Goal: Transaction & Acquisition: Purchase product/service

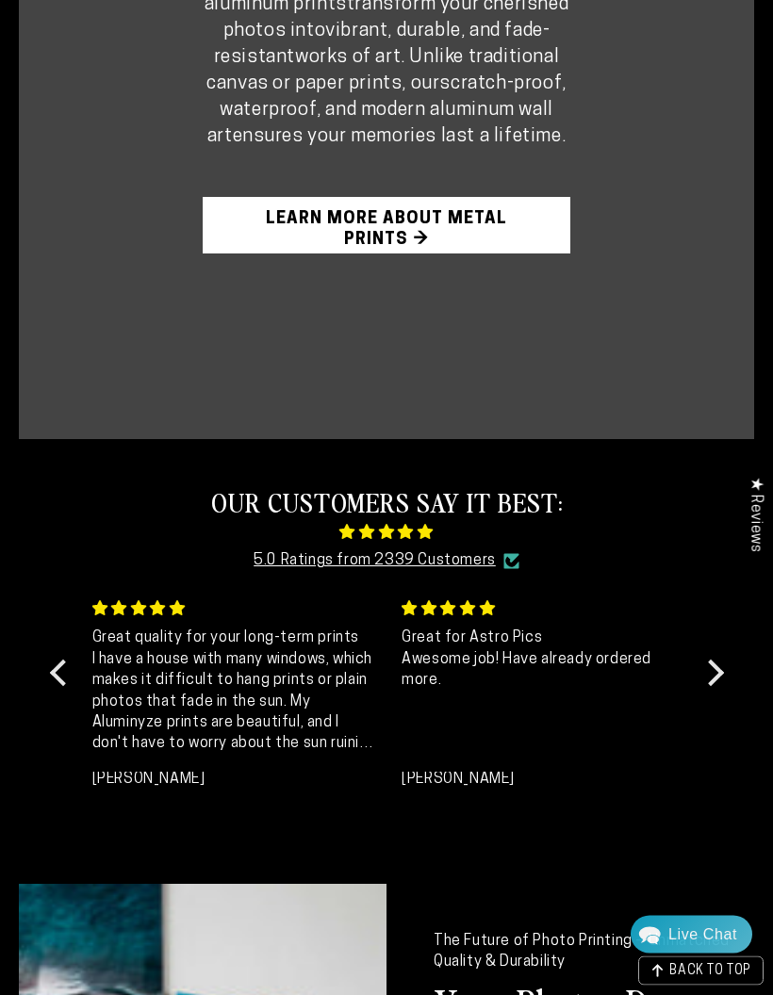
scroll to position [1399, 0]
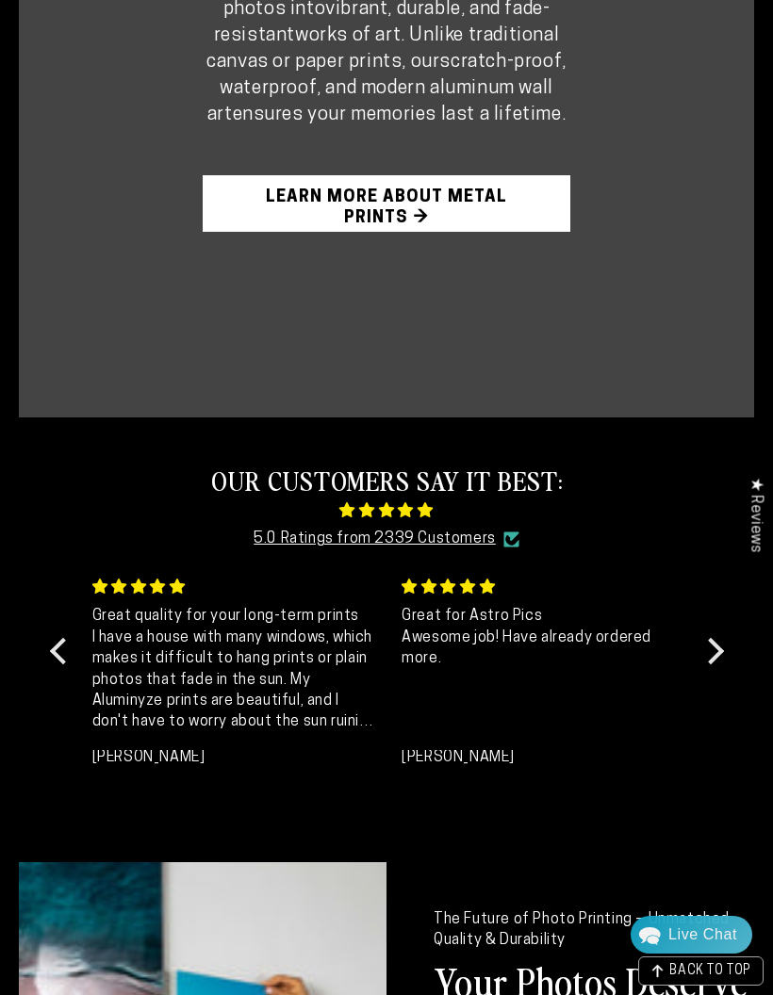
click at [495, 232] on link "Learn More About Metal Prints →" at bounding box center [387, 203] width 368 height 57
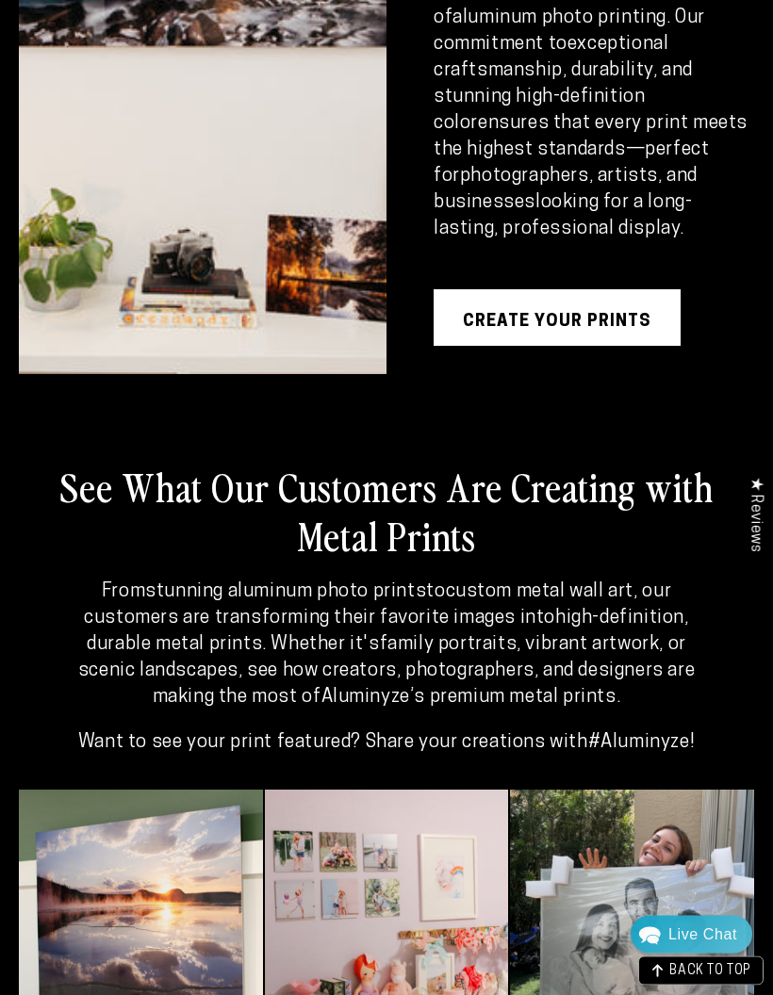
scroll to position [3489, 0]
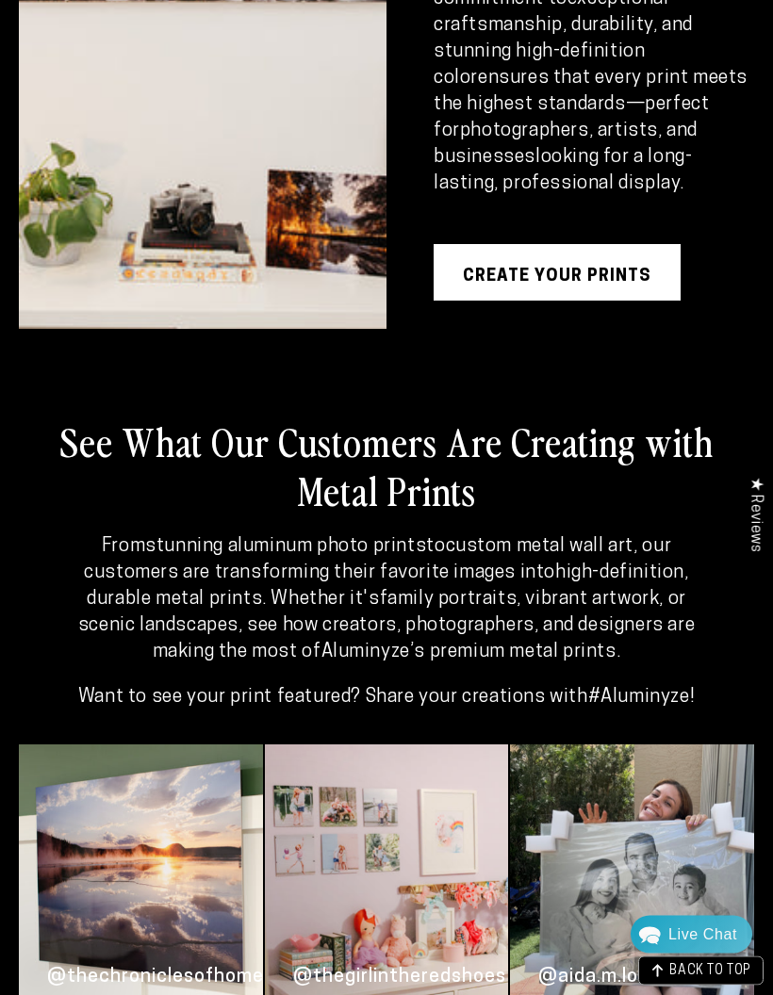
click at [586, 302] on link "Create your prints" at bounding box center [557, 273] width 247 height 57
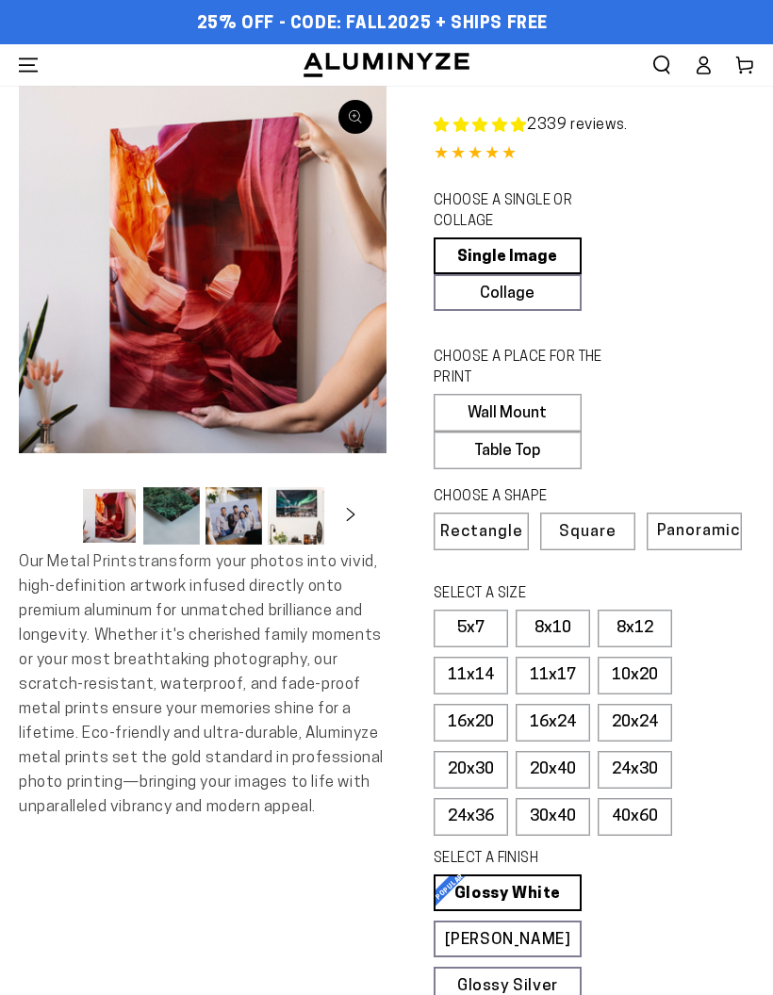
select select "**********"
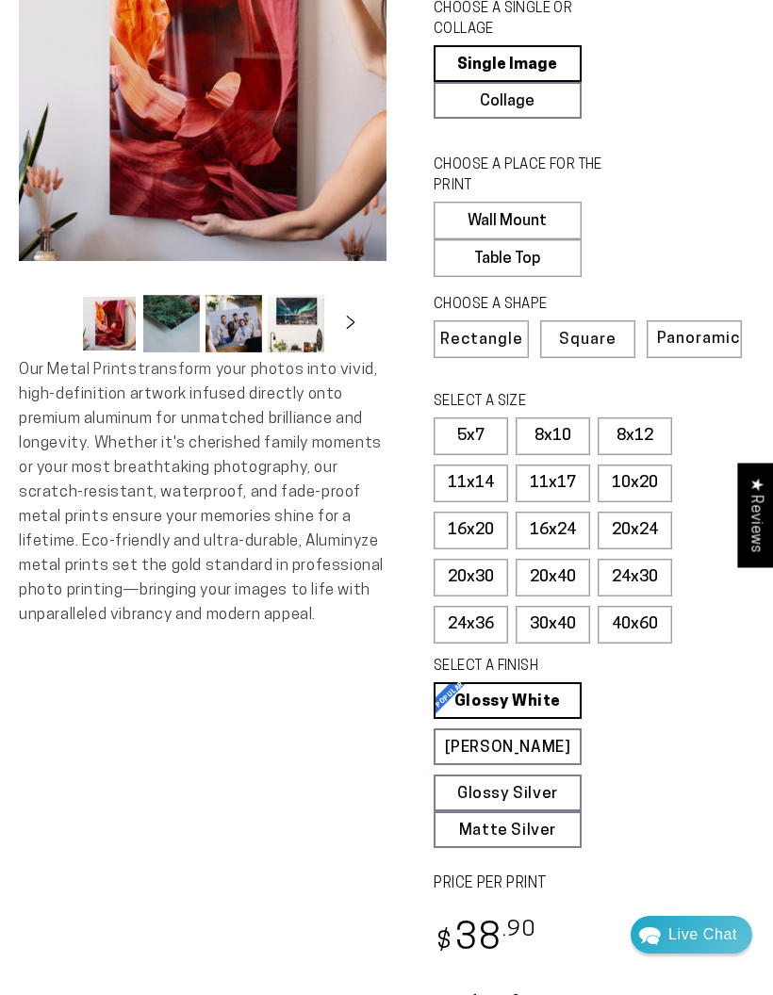
scroll to position [160, 0]
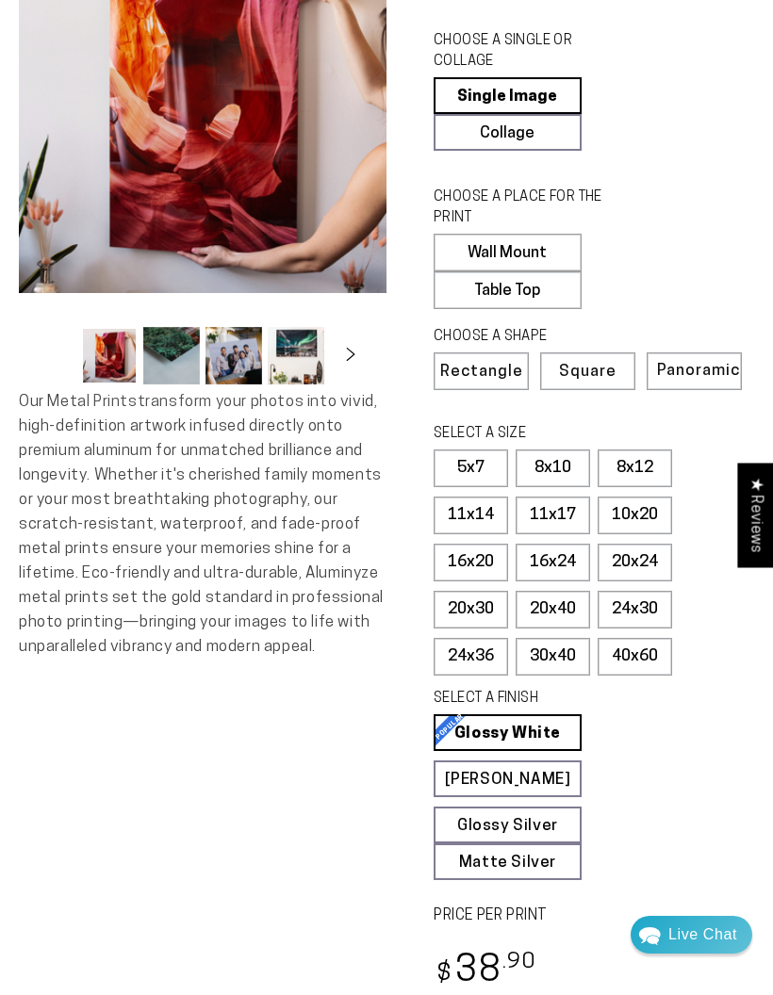
click at [470, 664] on label "24x36" at bounding box center [471, 657] width 74 height 38
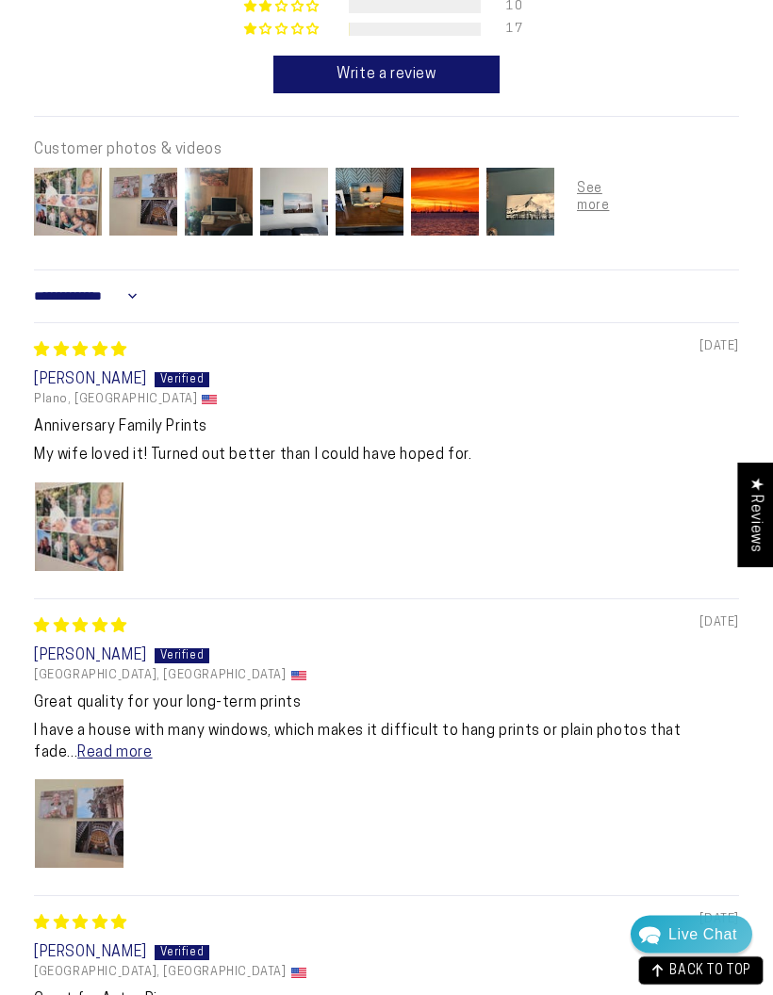
scroll to position [1553, 0]
click at [523, 514] on div at bounding box center [386, 530] width 705 height 97
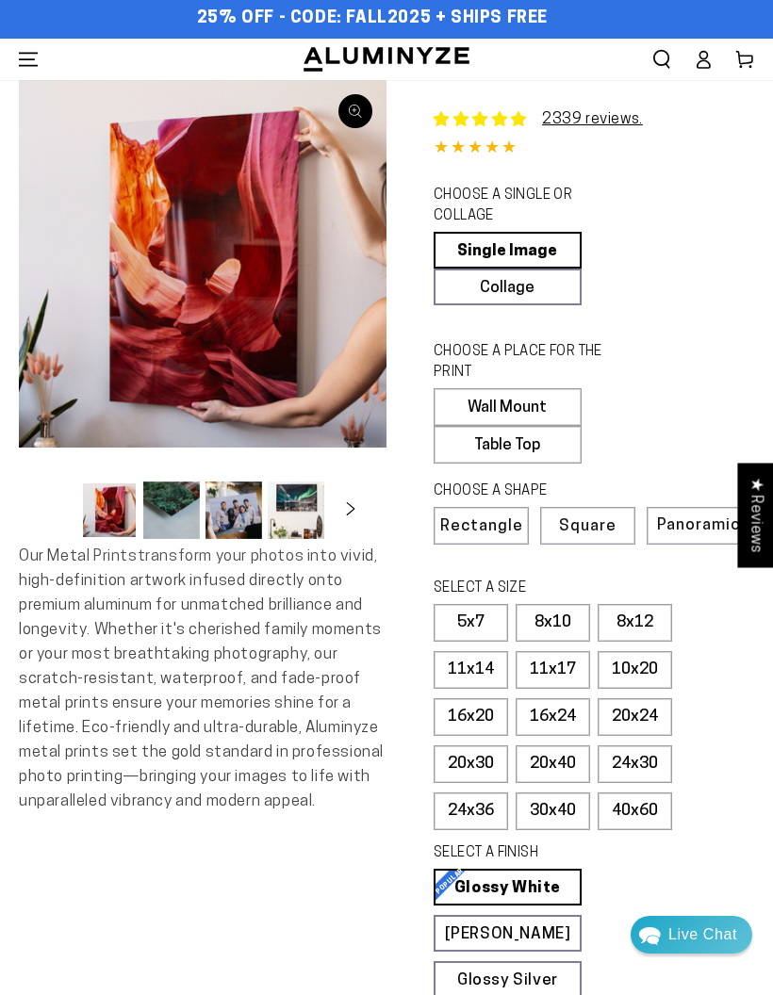
scroll to position [0, 0]
